Goal: Transaction & Acquisition: Book appointment/travel/reservation

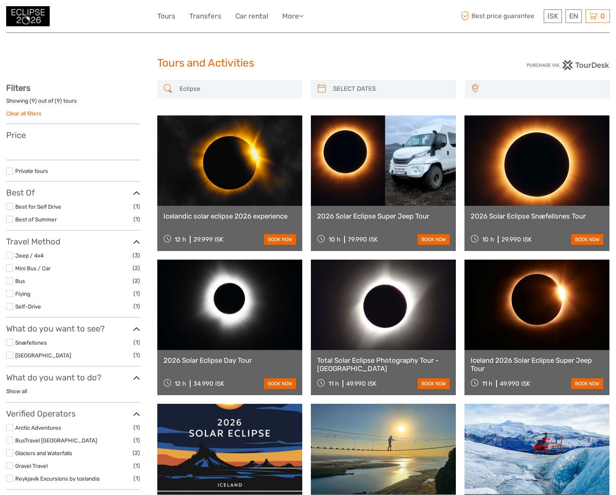
select select
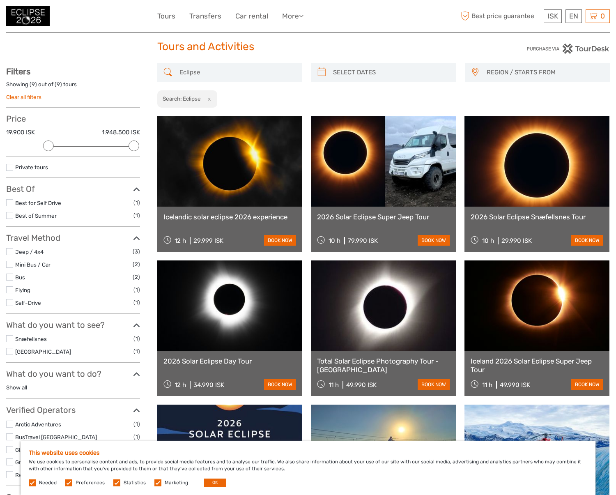
scroll to position [20, 0]
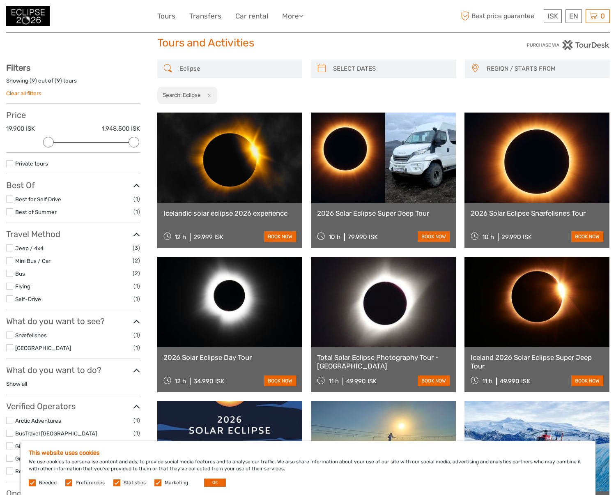
click at [526, 177] on link at bounding box center [537, 158] width 145 height 90
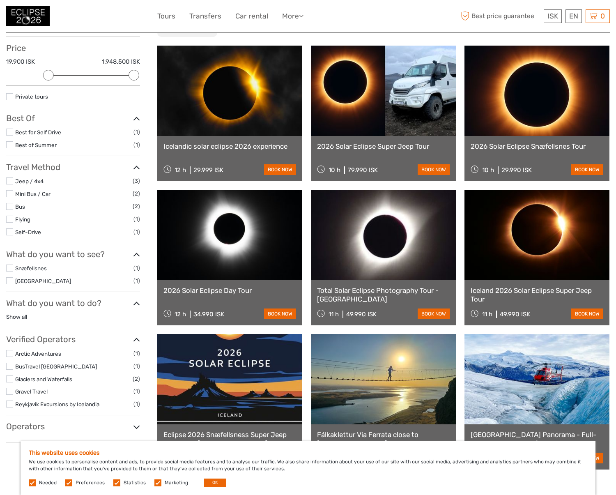
scroll to position [89, 0]
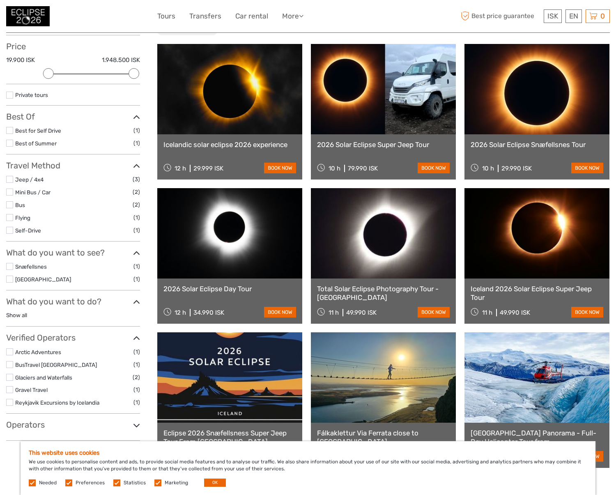
click at [11, 263] on label at bounding box center [9, 266] width 7 height 7
click at [0, 0] on input "checkbox" at bounding box center [0, 0] width 0 height 0
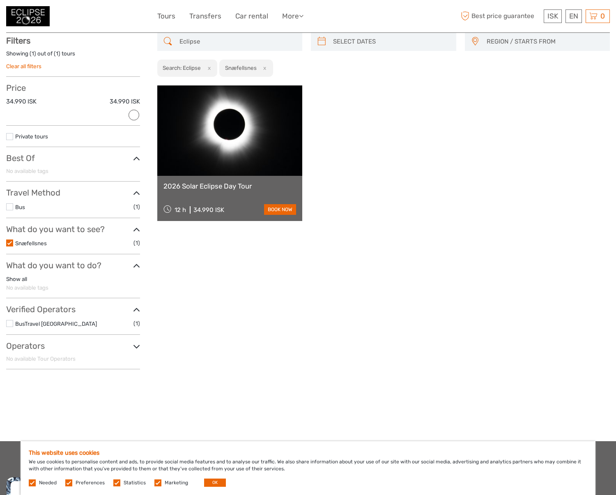
scroll to position [46, 0]
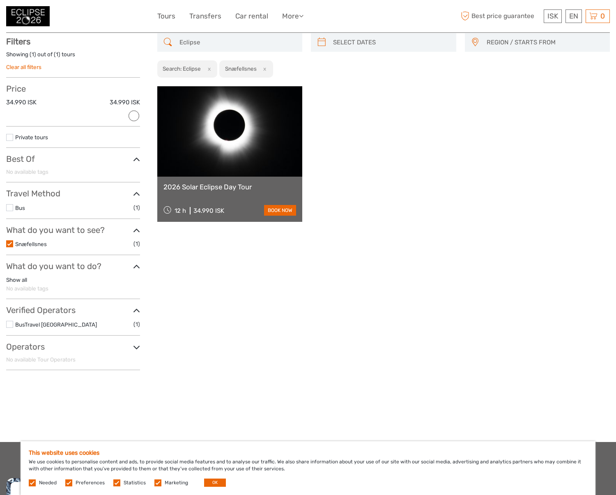
click at [201, 185] on link "2026 Solar Eclipse Day Tour" at bounding box center [229, 187] width 133 height 8
click at [570, 17] on div "EN English Español Deutsch" at bounding box center [574, 16] width 16 height 14
click at [566, 35] on link "English" at bounding box center [564, 32] width 35 height 15
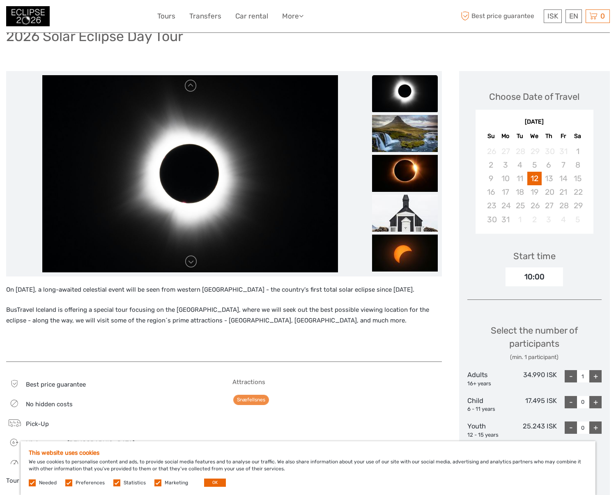
scroll to position [66, 0]
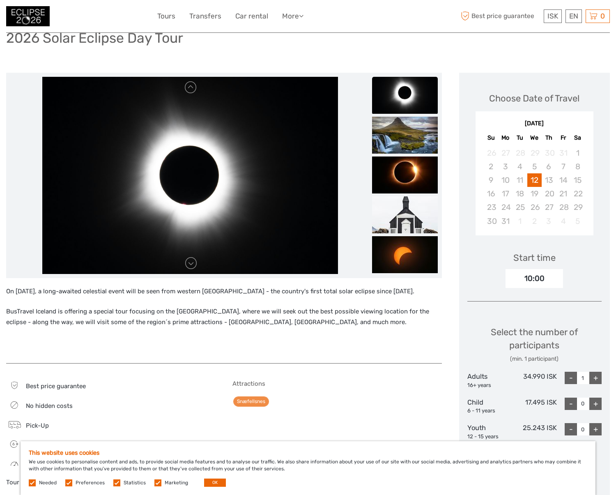
click at [400, 96] on img at bounding box center [405, 95] width 66 height 37
click at [407, 134] on img at bounding box center [405, 135] width 66 height 37
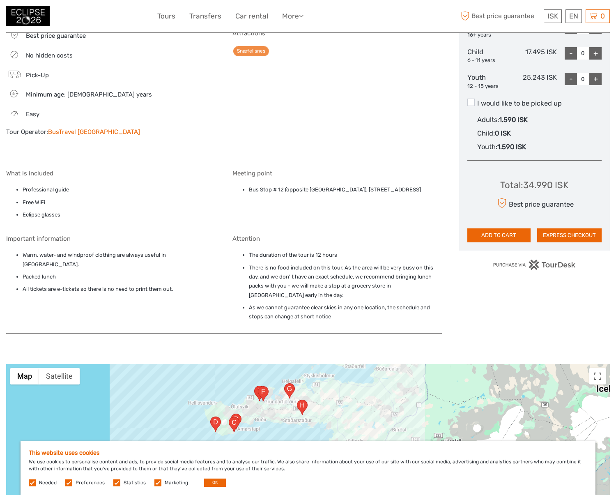
scroll to position [28, 0]
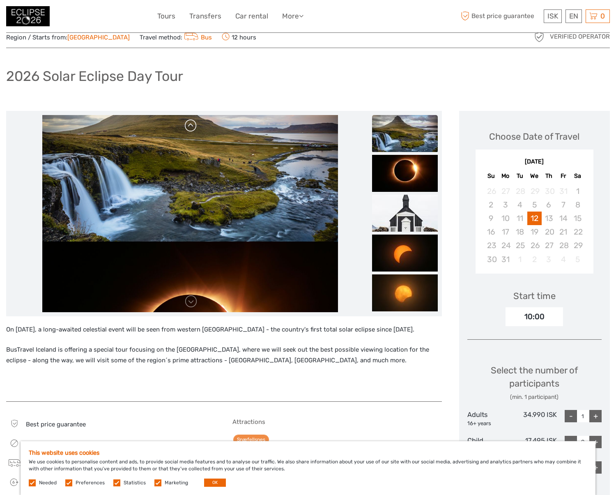
click at [191, 125] on link at bounding box center [190, 125] width 13 height 13
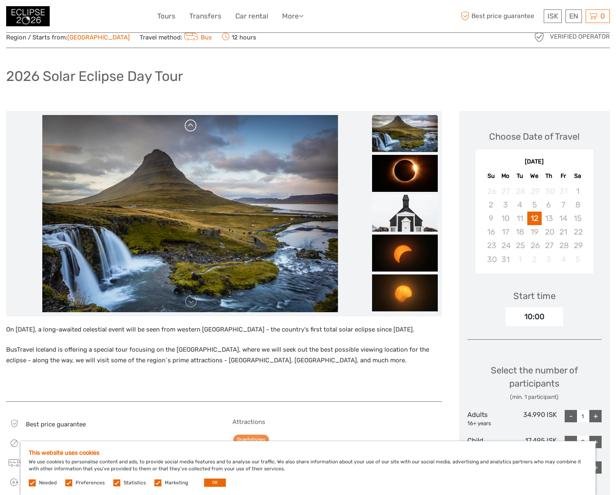
click at [191, 125] on link at bounding box center [190, 125] width 13 height 13
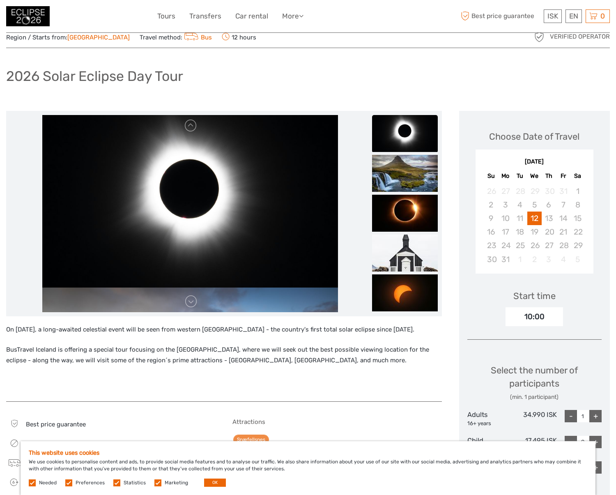
click at [192, 127] on link at bounding box center [190, 125] width 13 height 13
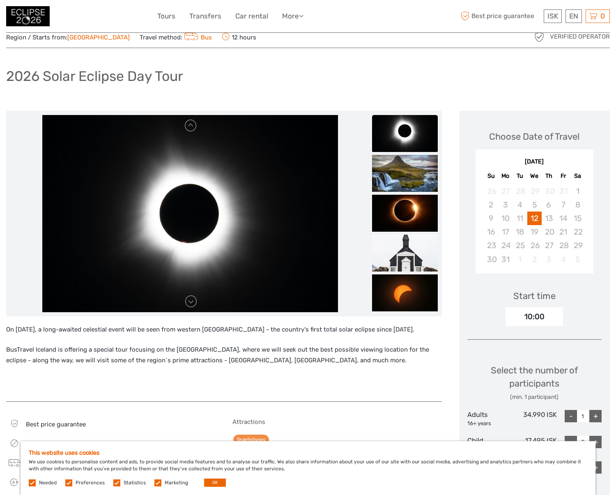
click at [192, 127] on link at bounding box center [190, 125] width 13 height 13
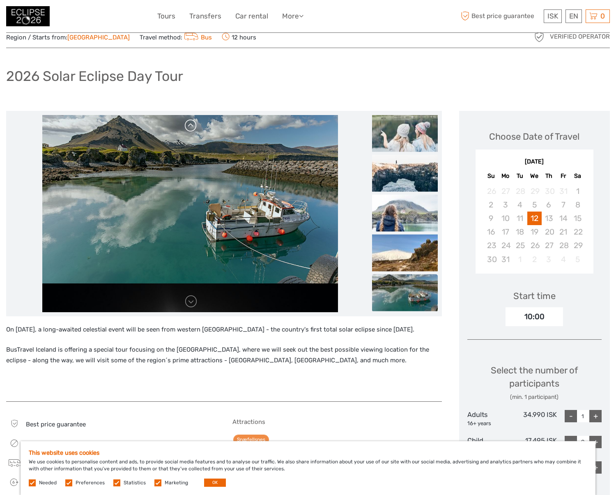
click at [193, 127] on link at bounding box center [190, 125] width 13 height 13
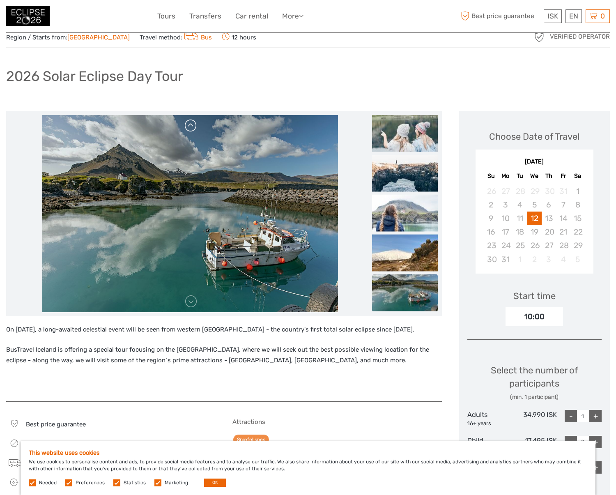
click at [193, 127] on link at bounding box center [190, 125] width 13 height 13
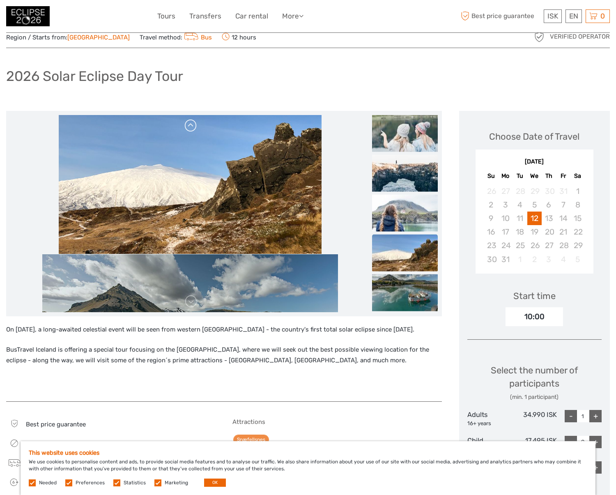
click at [191, 126] on link at bounding box center [190, 125] width 13 height 13
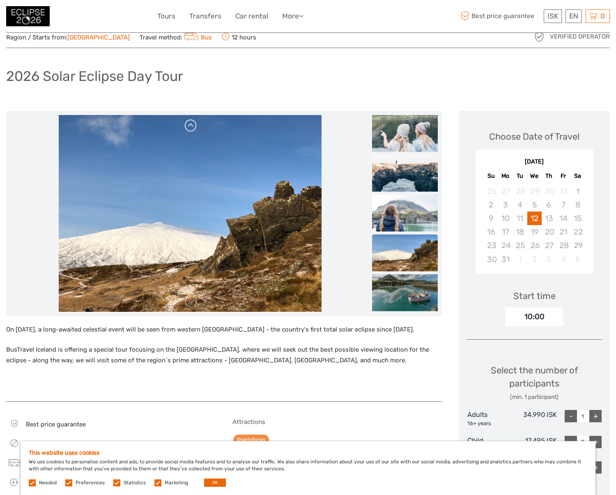
click at [191, 126] on link at bounding box center [190, 125] width 13 height 13
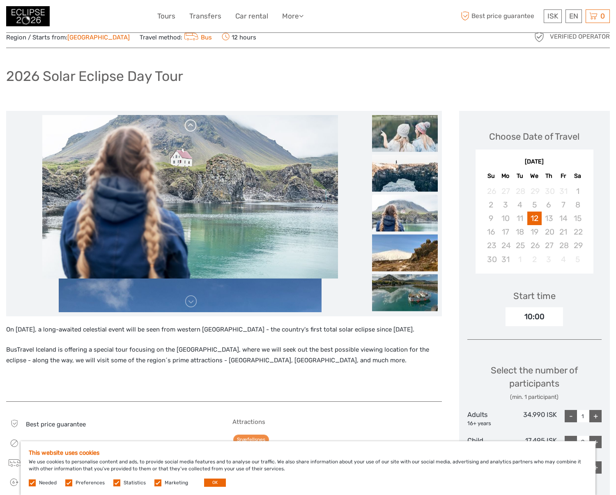
click at [192, 125] on link at bounding box center [190, 125] width 13 height 13
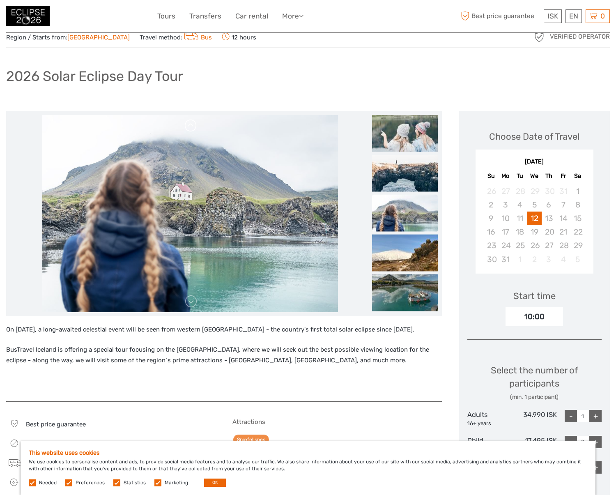
click at [192, 125] on link at bounding box center [190, 125] width 13 height 13
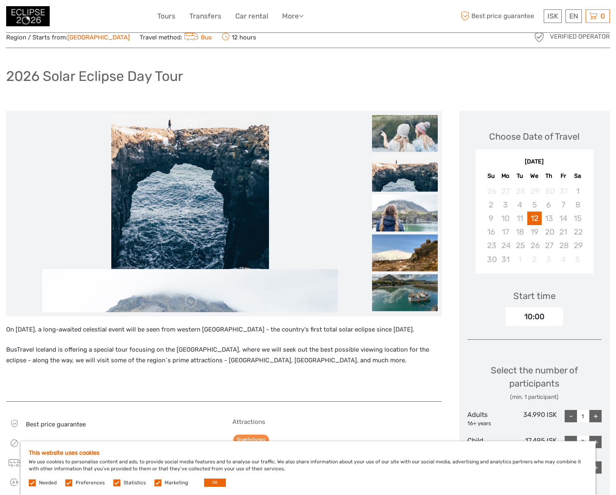
click at [192, 125] on link at bounding box center [190, 125] width 13 height 13
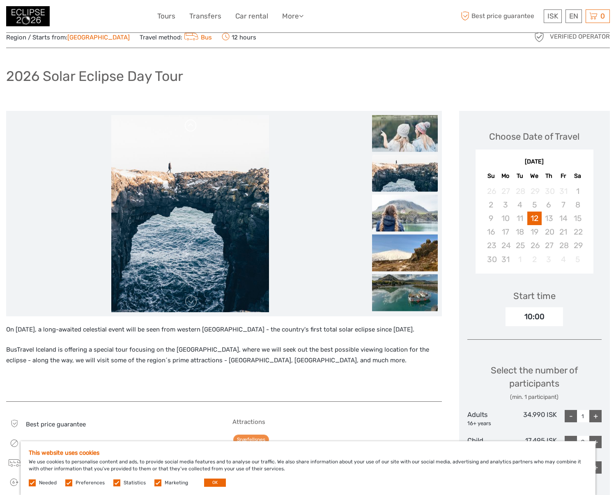
click at [192, 125] on link at bounding box center [190, 125] width 13 height 13
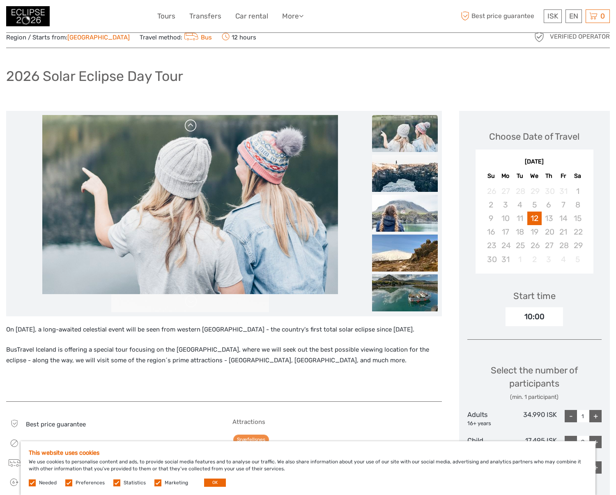
click at [191, 125] on link at bounding box center [190, 125] width 13 height 13
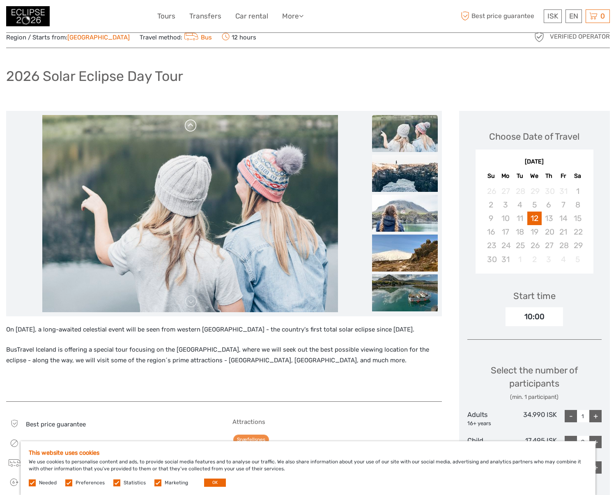
click at [191, 125] on link at bounding box center [190, 125] width 13 height 13
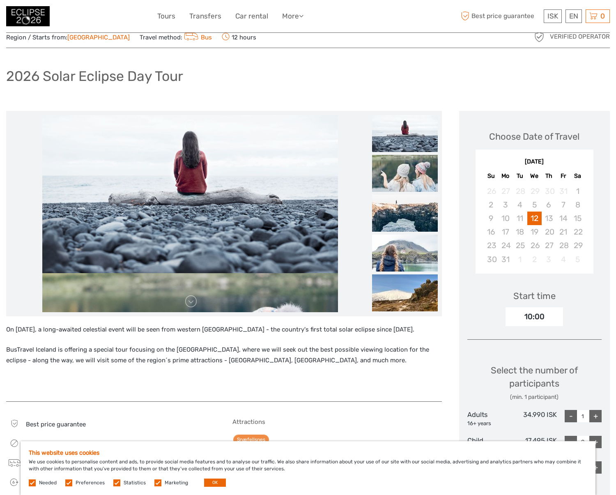
click at [190, 114] on div at bounding box center [224, 213] width 436 height 205
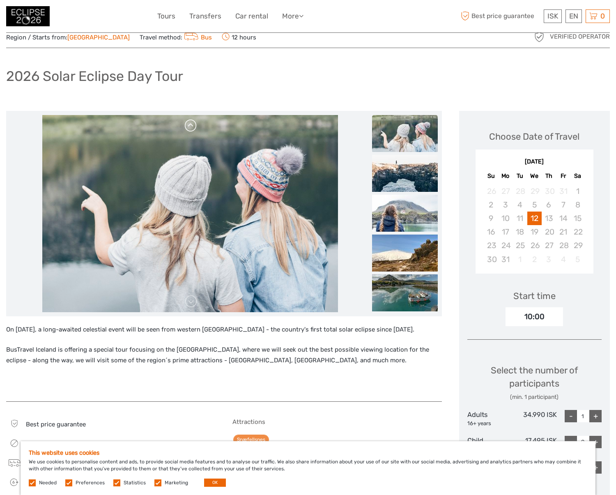
click at [189, 126] on link at bounding box center [190, 125] width 13 height 13
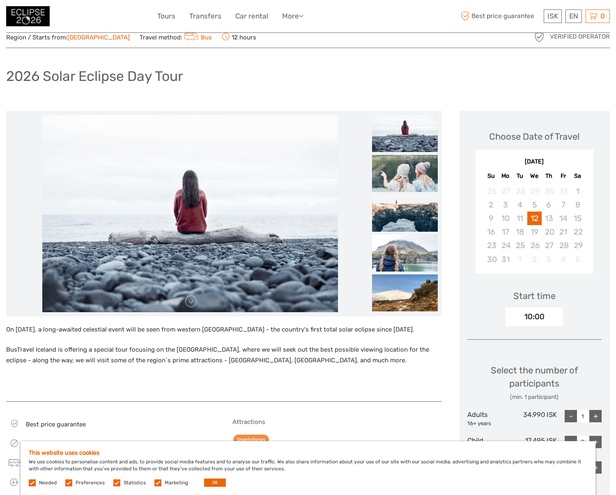
click at [189, 125] on link at bounding box center [190, 125] width 13 height 13
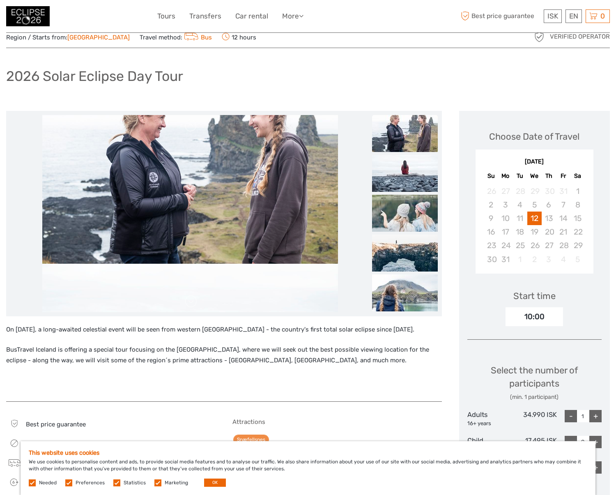
click at [184, 106] on div "Region / Starts from: Capital Region Travel method: Bus 12 hours Verified Opera…" at bounding box center [308, 493] width 604 height 934
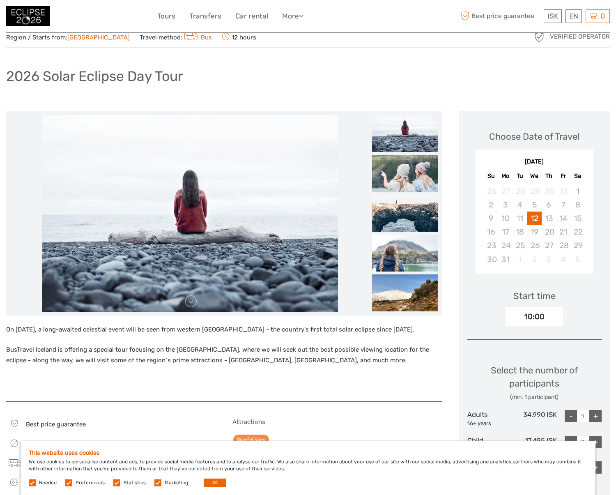
click at [191, 126] on link at bounding box center [190, 125] width 13 height 13
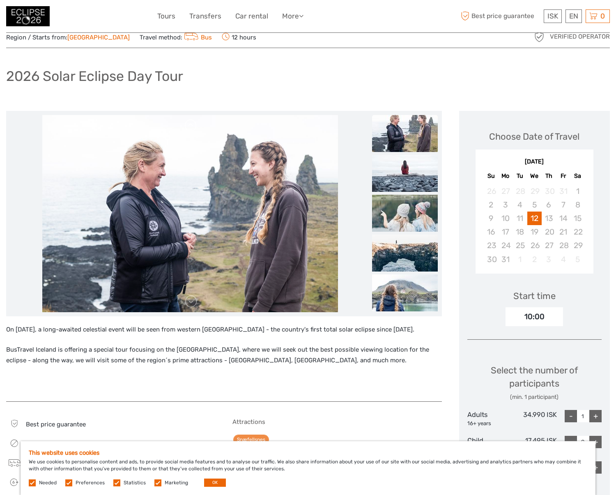
click at [191, 126] on link at bounding box center [190, 125] width 13 height 13
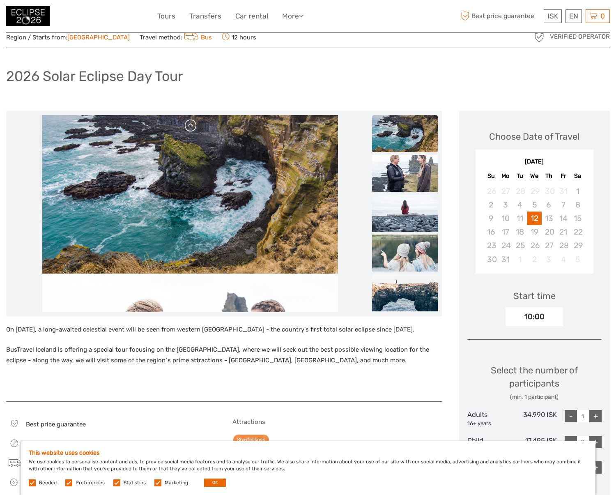
click at [192, 127] on link at bounding box center [190, 125] width 13 height 13
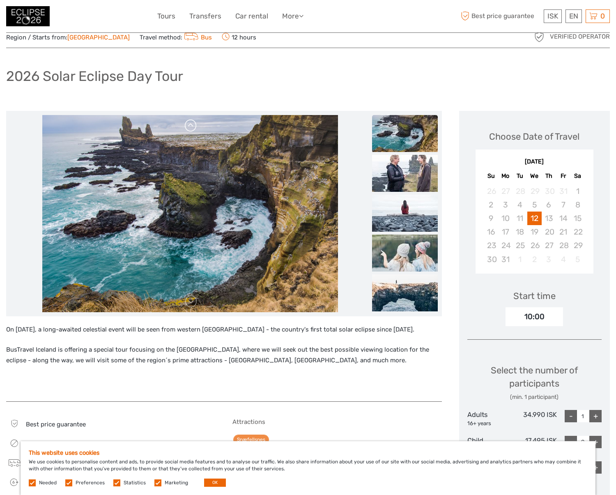
click at [192, 127] on link at bounding box center [190, 125] width 13 height 13
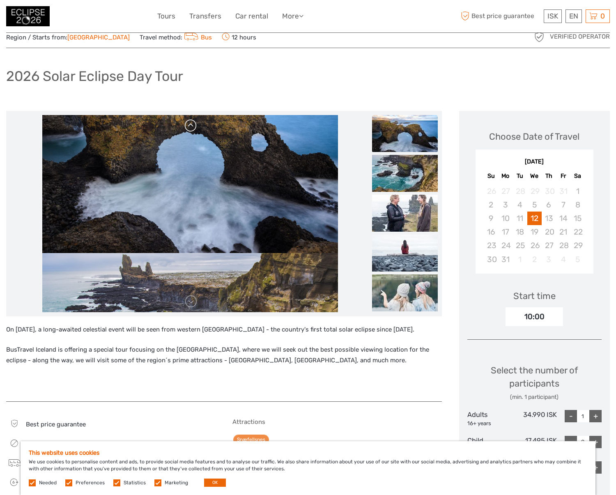
click at [192, 127] on link at bounding box center [190, 125] width 13 height 13
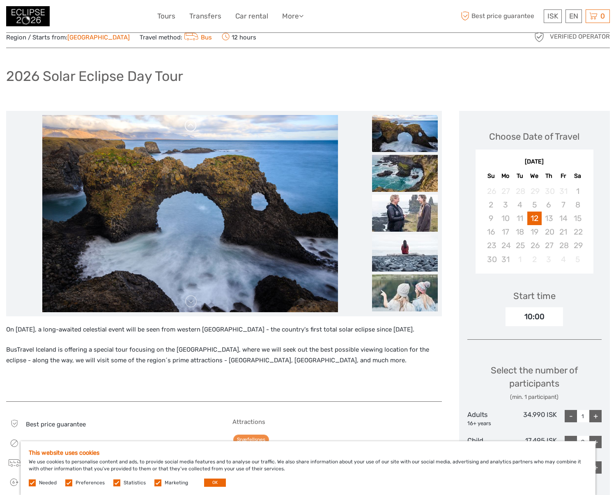
click at [192, 127] on link at bounding box center [190, 125] width 13 height 13
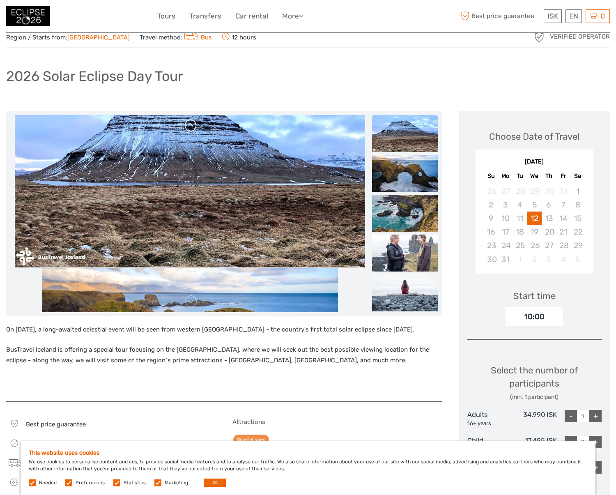
click at [193, 127] on link at bounding box center [190, 125] width 13 height 13
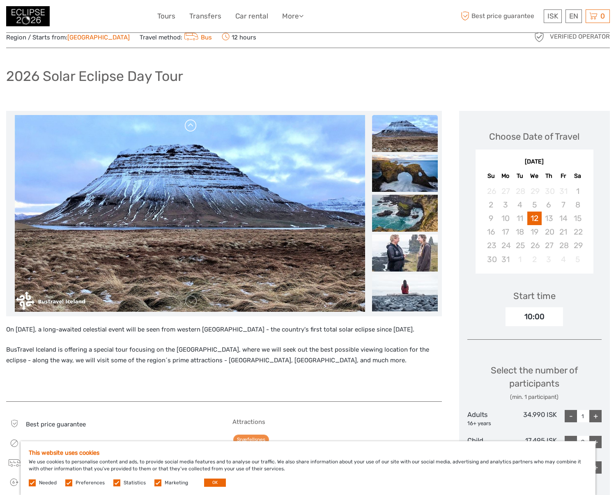
click at [193, 127] on link at bounding box center [190, 125] width 13 height 13
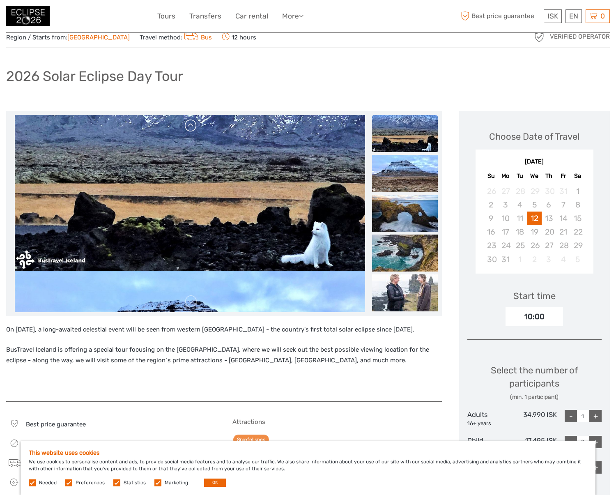
click at [192, 127] on link at bounding box center [190, 125] width 13 height 13
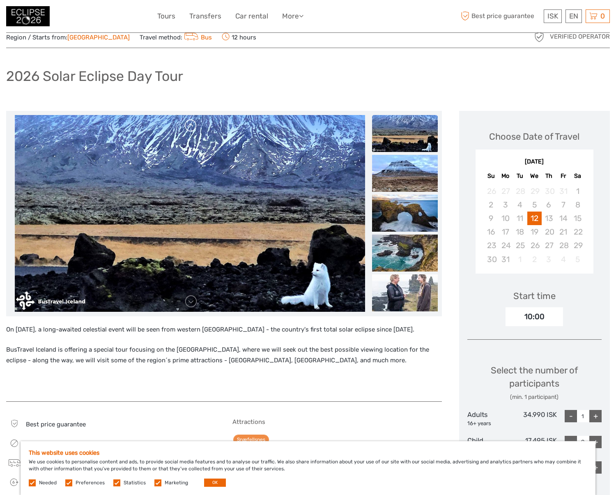
click at [192, 127] on link at bounding box center [190, 125] width 13 height 13
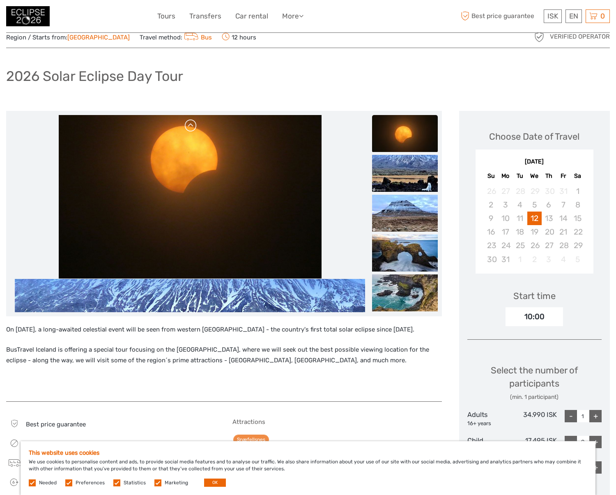
click at [193, 125] on link at bounding box center [190, 125] width 13 height 13
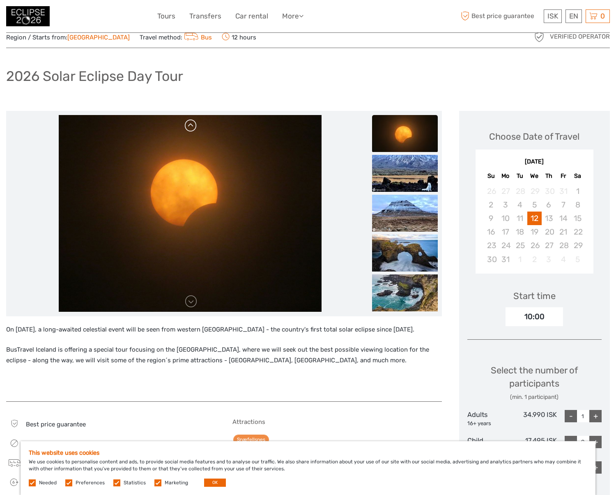
click at [193, 125] on link at bounding box center [190, 125] width 13 height 13
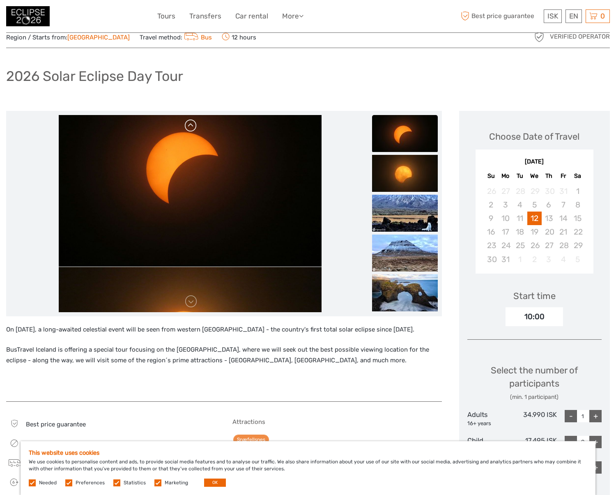
click at [191, 126] on link at bounding box center [190, 125] width 13 height 13
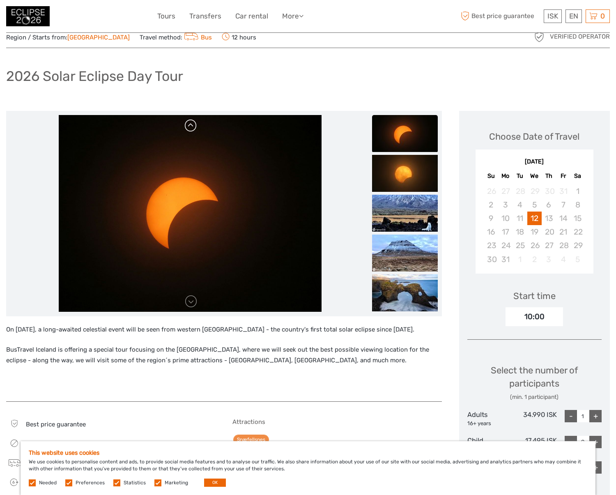
click at [191, 126] on link at bounding box center [190, 125] width 13 height 13
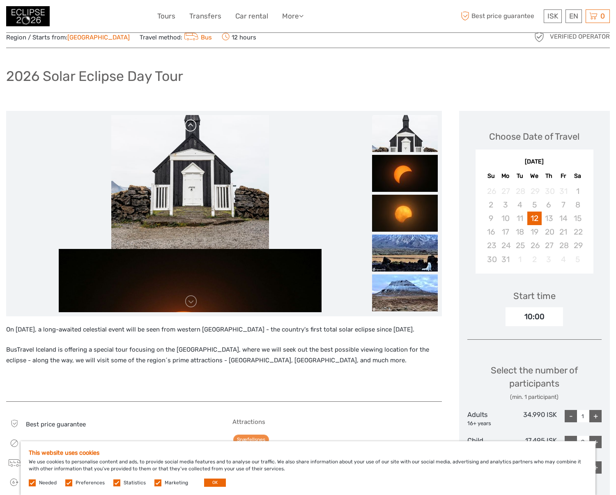
click at [191, 123] on link at bounding box center [190, 125] width 13 height 13
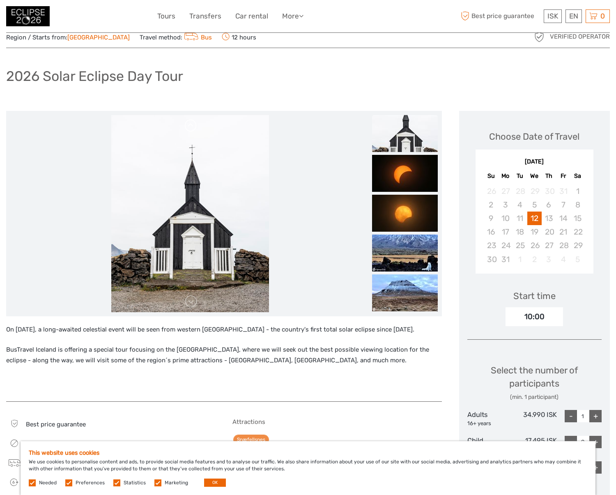
click at [191, 123] on link at bounding box center [190, 125] width 13 height 13
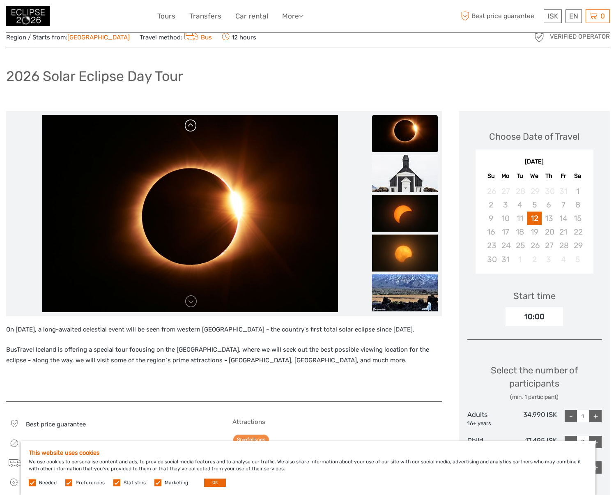
click at [191, 123] on link at bounding box center [190, 125] width 13 height 13
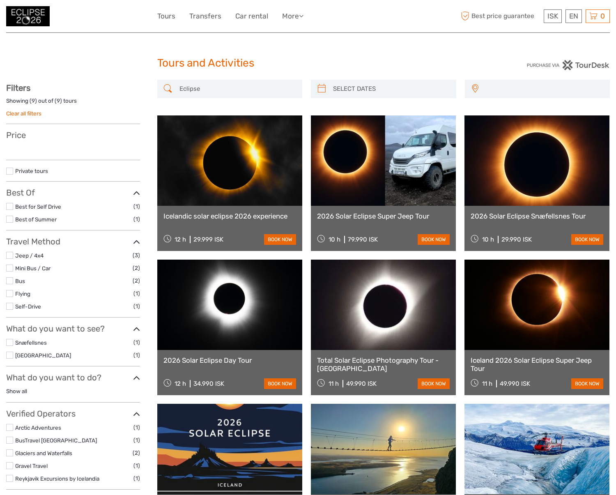
select select
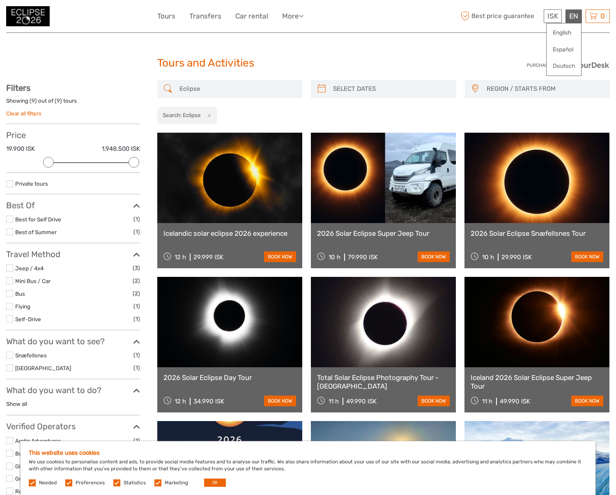
click at [574, 19] on div "EN English Español Deutsch" at bounding box center [574, 16] width 16 height 14
click at [568, 30] on link "English" at bounding box center [564, 32] width 35 height 15
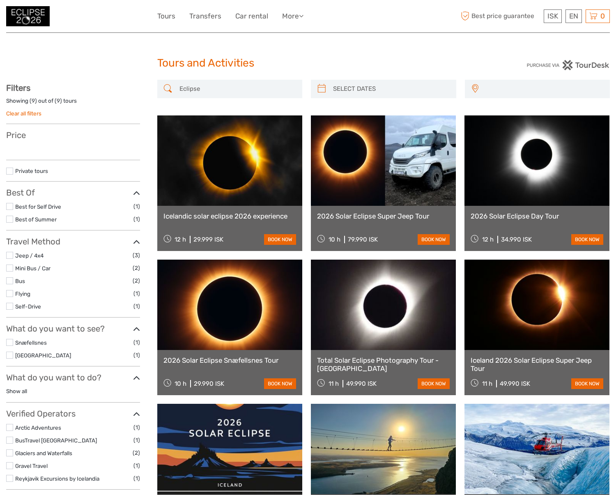
select select
